Goal: Information Seeking & Learning: Learn about a topic

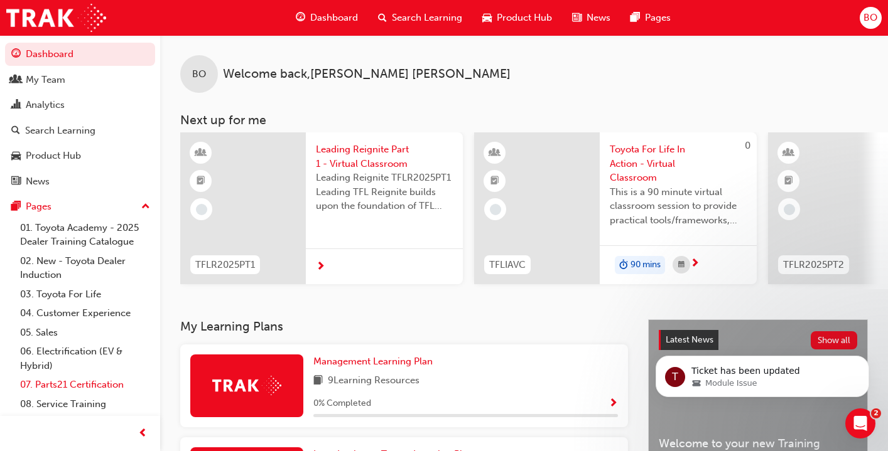
scroll to position [58, 0]
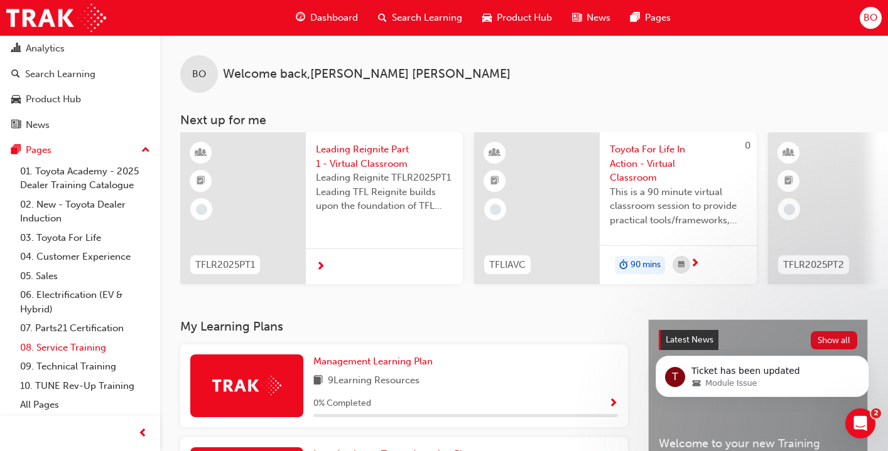
click at [74, 352] on link "08. Service Training" at bounding box center [85, 347] width 140 height 19
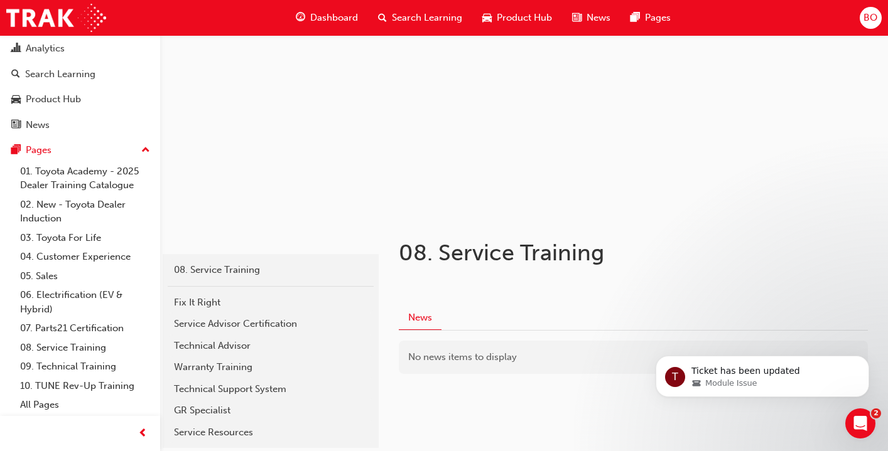
scroll to position [64, 0]
click at [232, 365] on div "Warranty Training" at bounding box center [270, 367] width 193 height 14
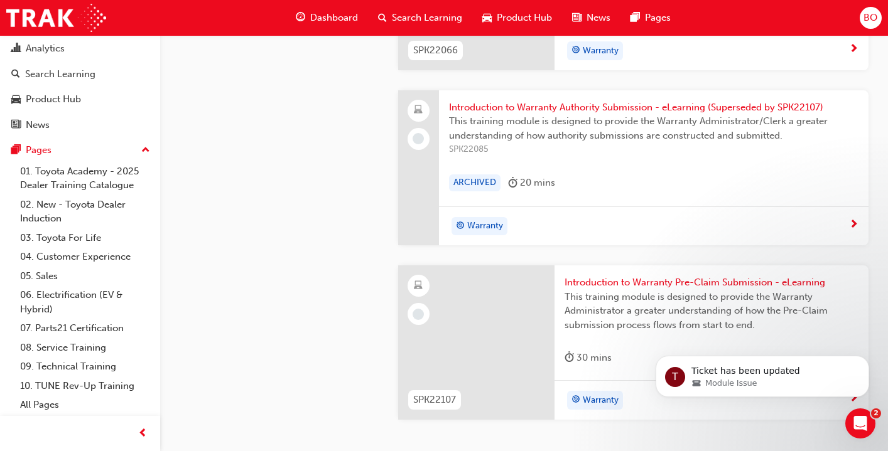
scroll to position [1423, 0]
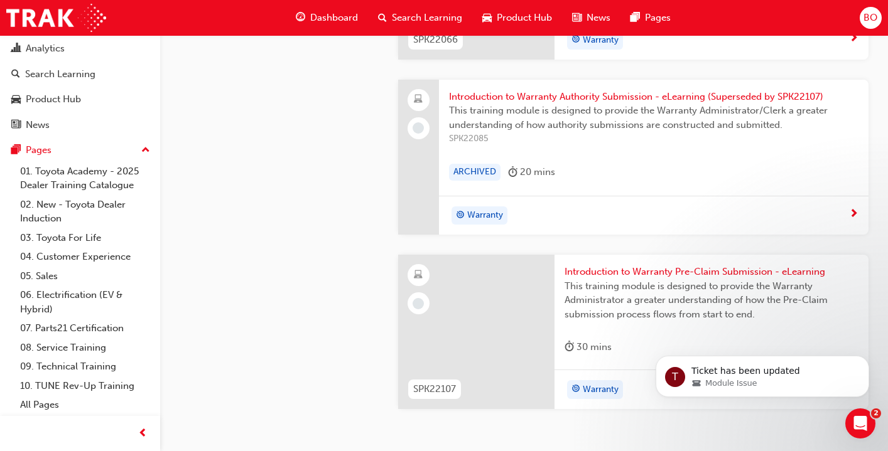
click at [667, 273] on span "Introduction to Warranty Pre-Claim Submission - eLearning" at bounding box center [711, 272] width 294 height 14
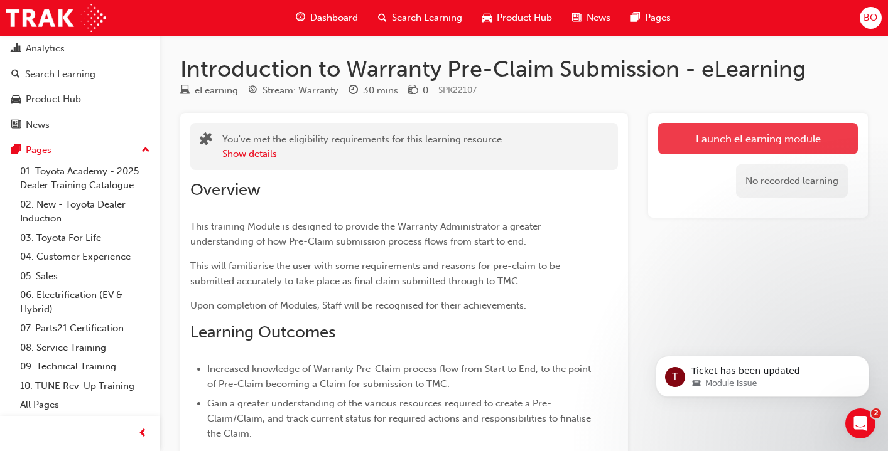
click at [778, 132] on link "Launch eLearning module" at bounding box center [758, 138] width 200 height 31
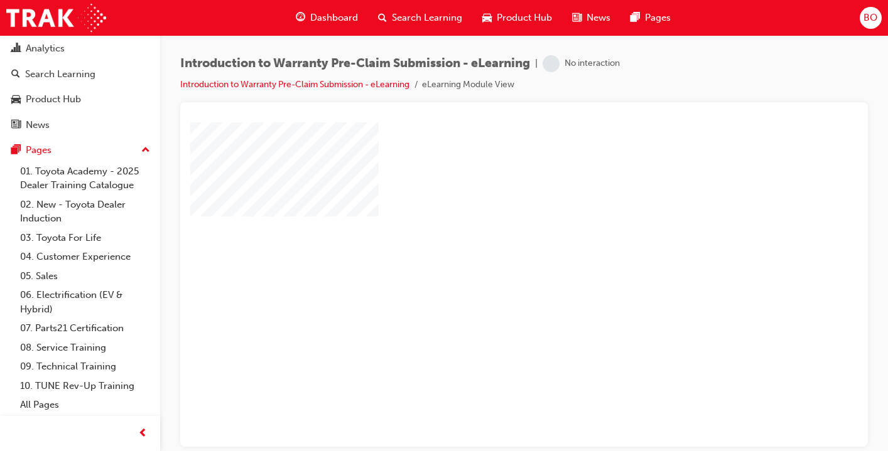
click at [488, 248] on div "play" at bounding box center [488, 248] width 0 height 0
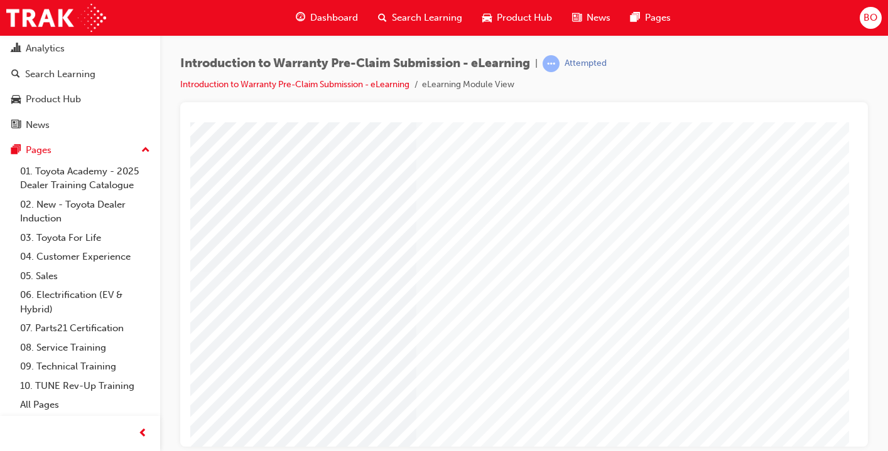
scroll to position [112, 186]
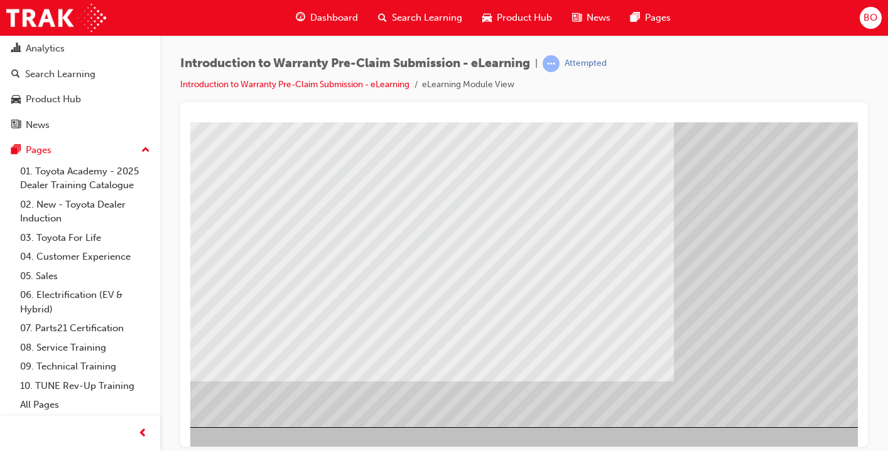
scroll to position [146, 156]
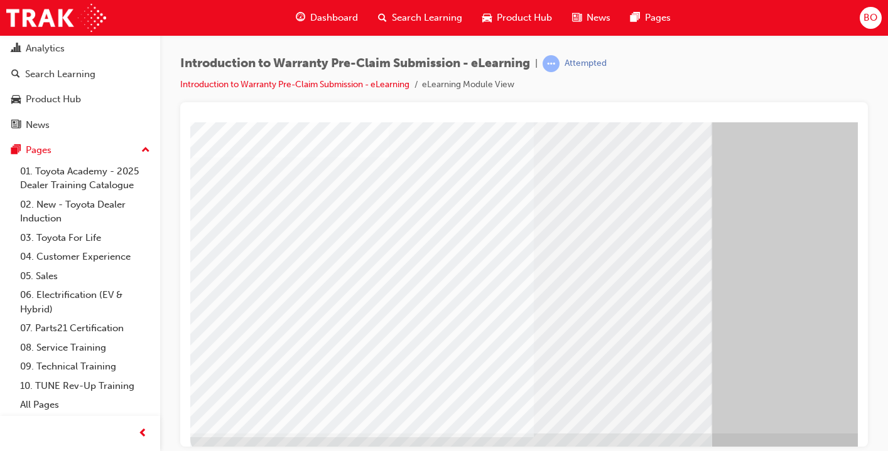
scroll to position [146, 0]
click at [147, 424] on div "button" at bounding box center [142, 433] width 25 height 25
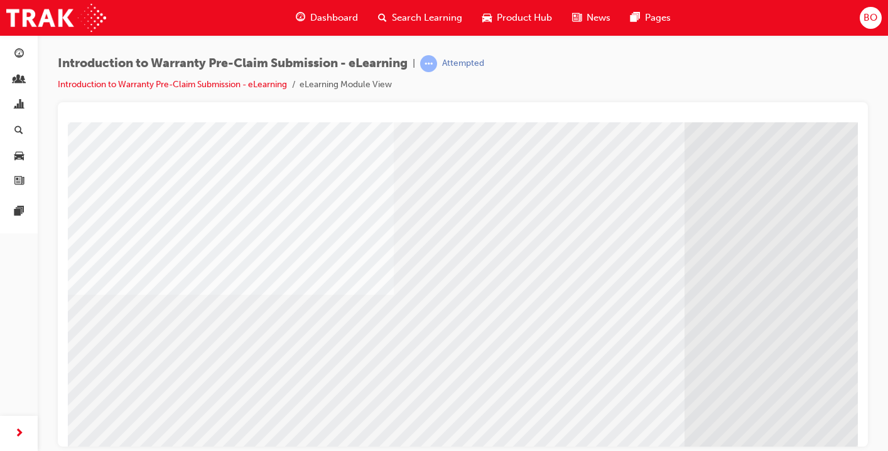
scroll to position [146, 64]
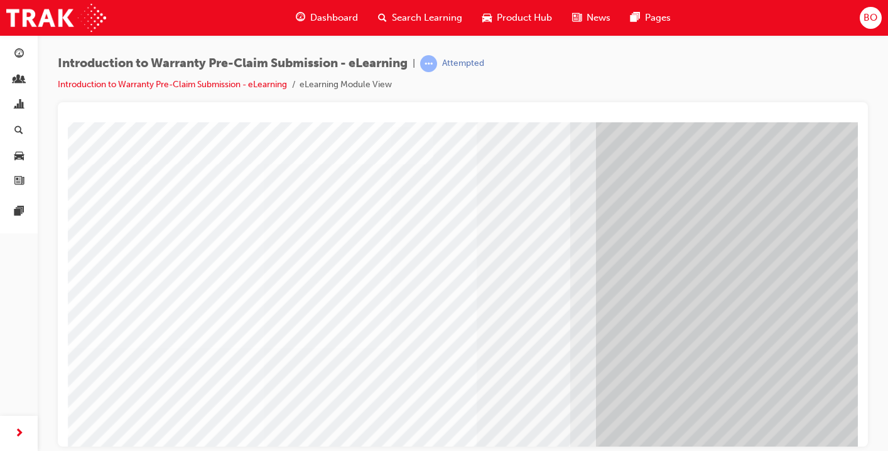
scroll to position [146, 0]
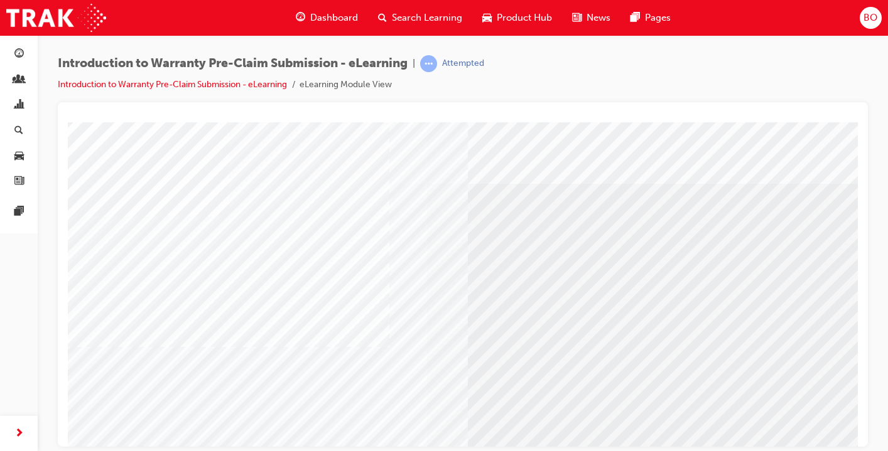
scroll to position [0, 33]
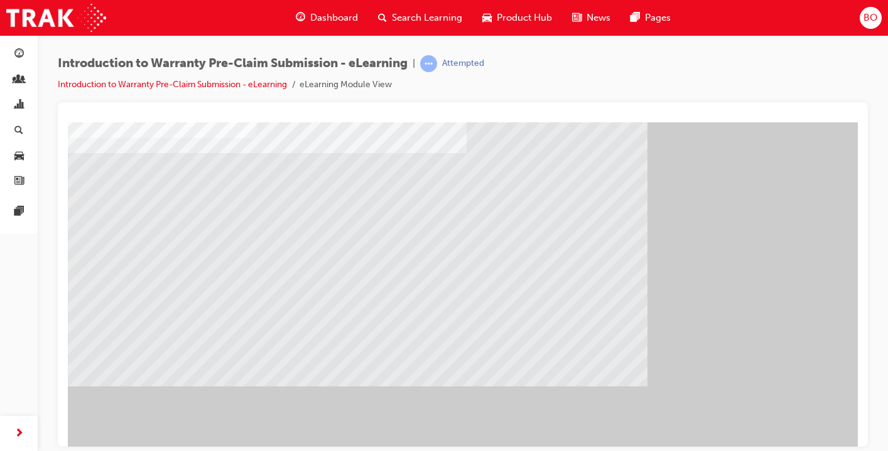
scroll to position [146, 0]
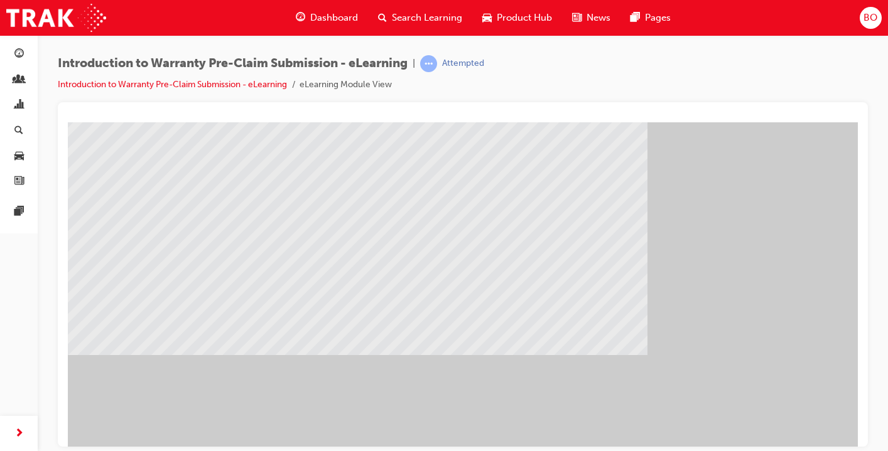
scroll to position [123, 0]
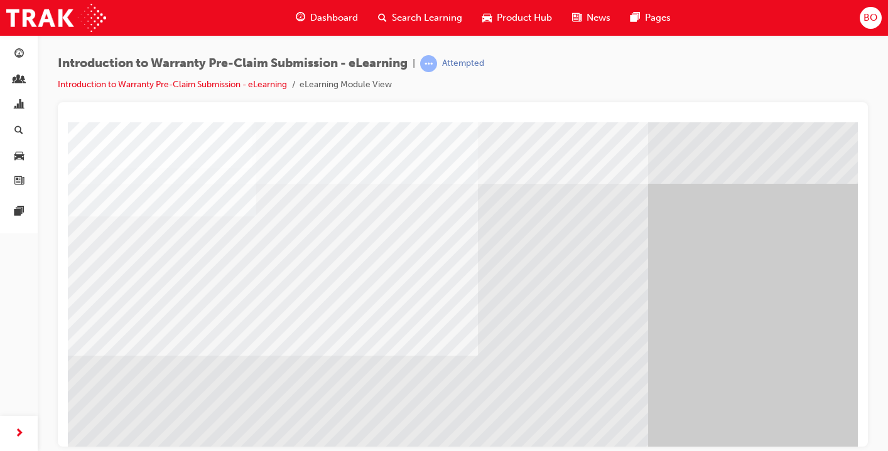
click at [342, 17] on span "Dashboard" at bounding box center [334, 18] width 48 height 14
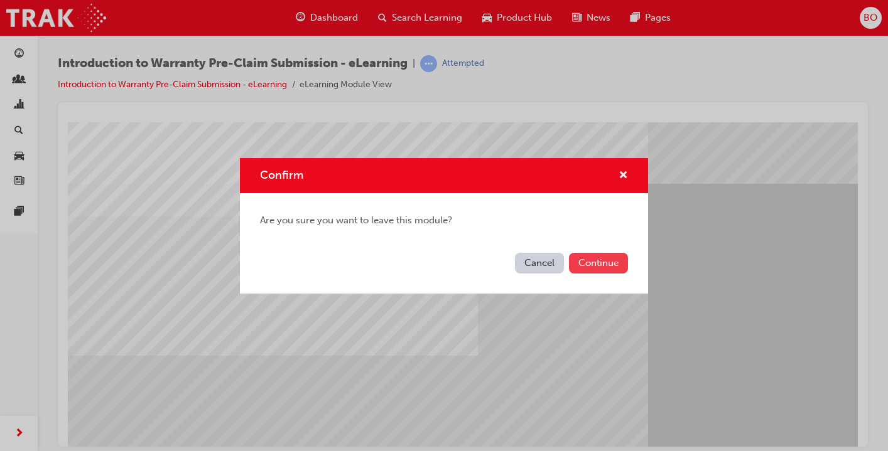
click at [586, 268] on button "Continue" at bounding box center [598, 263] width 59 height 21
